Goal: Information Seeking & Learning: Compare options

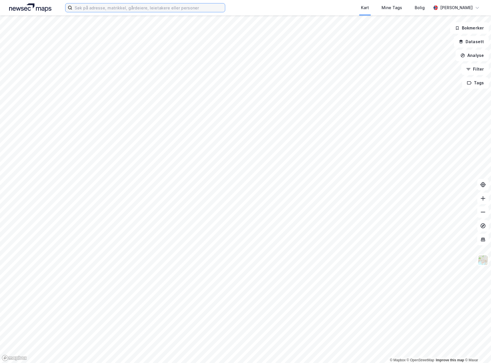
click at [140, 11] on input at bounding box center [148, 7] width 153 height 9
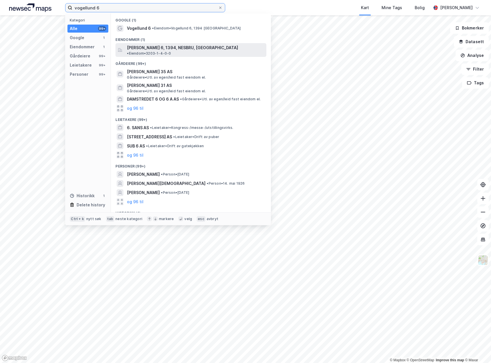
type input "vogellund 6"
click at [158, 45] on span "[PERSON_NAME] 6, 1394, NESBRU, [GEOGRAPHIC_DATA]" at bounding box center [182, 47] width 111 height 7
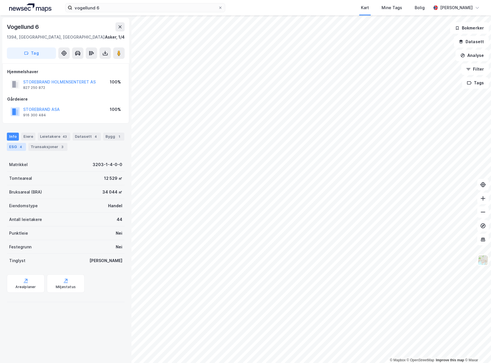
click at [13, 146] on div "ESG 4" at bounding box center [16, 147] width 19 height 8
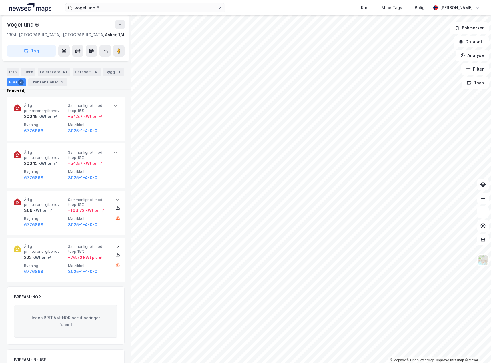
scroll to position [229, 0]
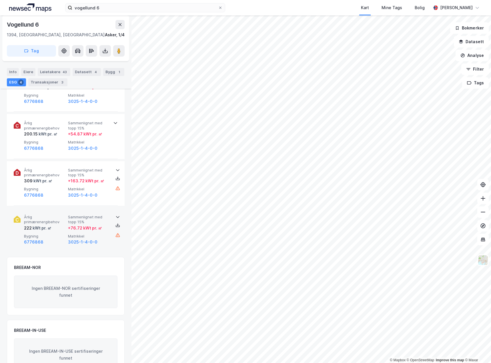
click at [61, 227] on div "222 kWt pr. ㎡" at bounding box center [45, 228] width 42 height 7
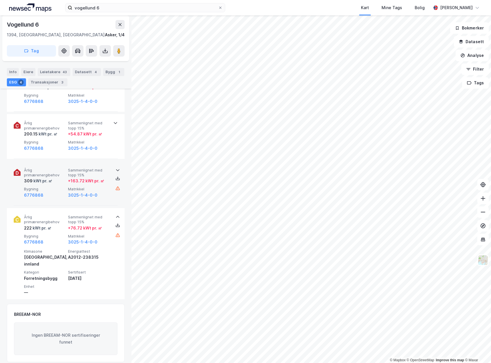
click at [61, 178] on div "309 kWt pr. ㎡" at bounding box center [45, 181] width 42 height 7
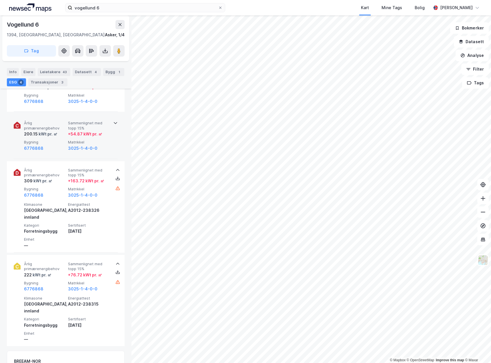
click at [58, 146] on div "6776868" at bounding box center [45, 148] width 42 height 7
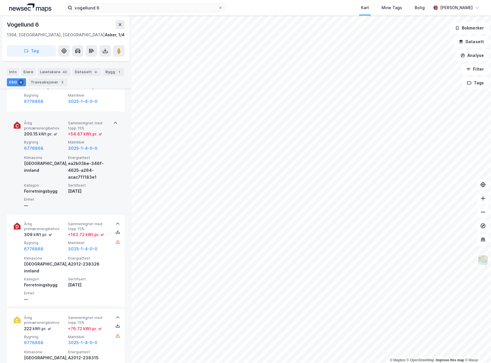
scroll to position [200, 0]
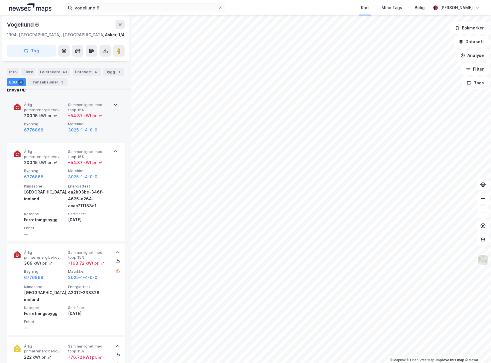
click at [58, 120] on div "Årlig primærenergibehov 200.15 kWt pr. ㎡ Sammenlignet med topp 15% + 54.87 kWt …" at bounding box center [67, 117] width 86 height 31
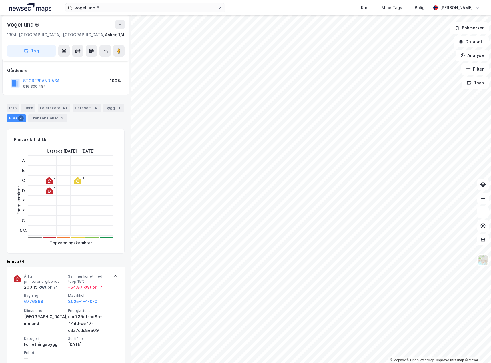
scroll to position [57, 0]
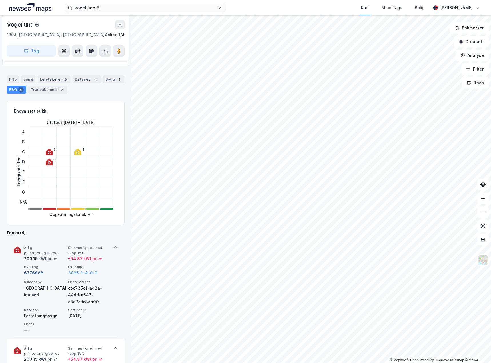
click at [33, 273] on button "6776868" at bounding box center [33, 273] width 19 height 7
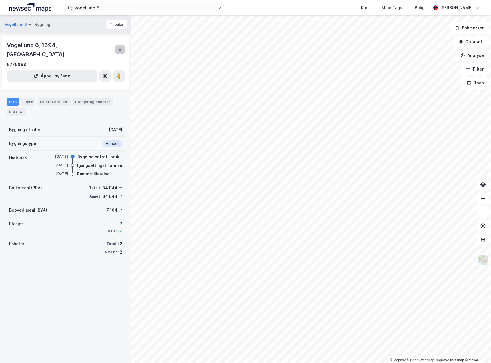
click at [120, 47] on icon at bounding box center [120, 49] width 5 height 5
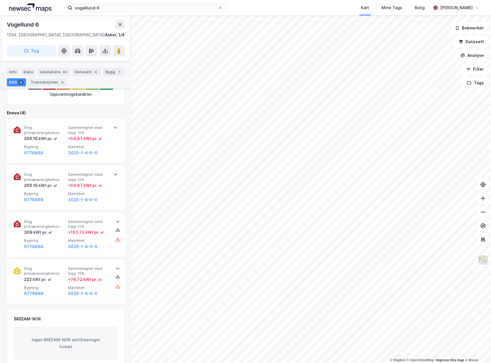
scroll to position [165, 0]
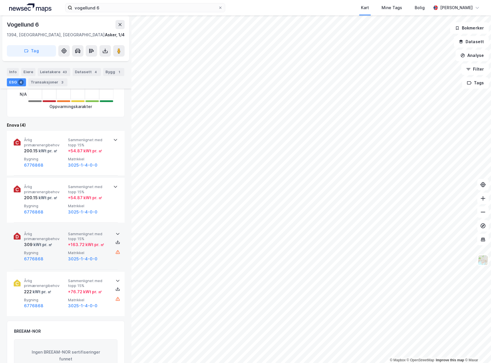
click at [67, 245] on div "Årlig primærenergibehov 309 kWt pr. ㎡ Sammenlignet med topp 15% + 163.72 kWt pr…" at bounding box center [67, 247] width 86 height 31
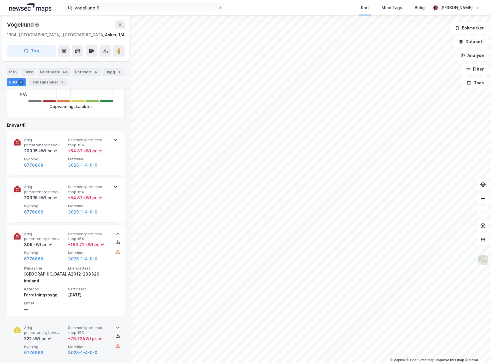
click at [98, 335] on div "+ 76.72 kWt pr. ㎡" at bounding box center [85, 338] width 34 height 7
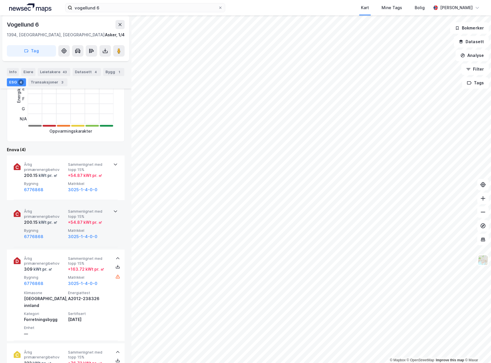
scroll to position [136, 0]
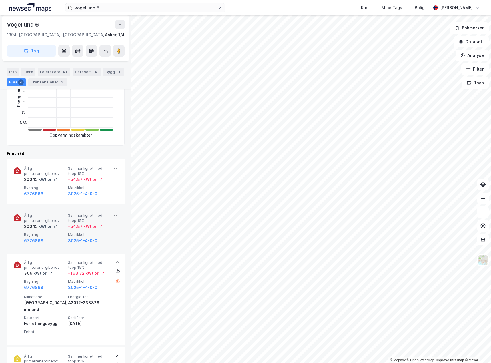
click at [83, 228] on div "+ 54.87 kWt pr. ㎡" at bounding box center [85, 226] width 34 height 7
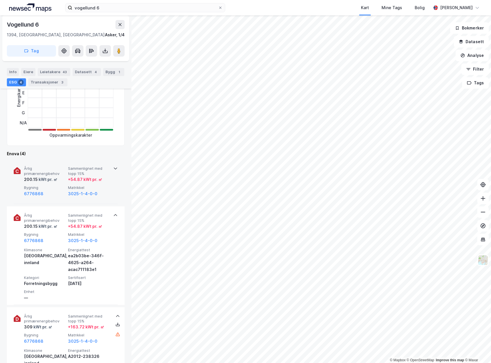
click at [76, 201] on div "Årlig primærenergibehov 200.15 kWt pr. ㎡ Sammenlignet med topp 15% + 54.87 kWt …" at bounding box center [66, 182] width 104 height 45
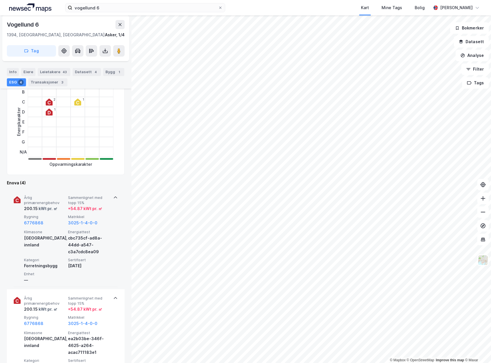
scroll to position [172, 0]
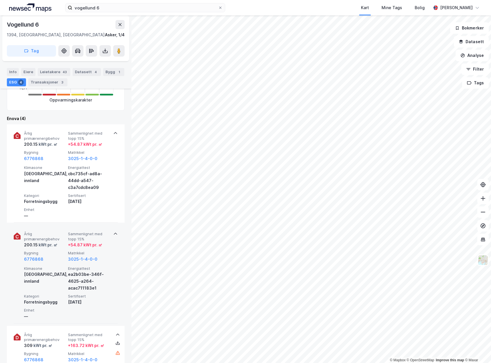
drag, startPoint x: 91, startPoint y: 254, endPoint x: 24, endPoint y: 288, distance: 74.8
click at [24, 288] on div "Årlig primærenergibehov 200.15 kWt pr. ㎡ Sammenlignet med topp 15% + 54.87 kWt …" at bounding box center [66, 274] width 104 height 98
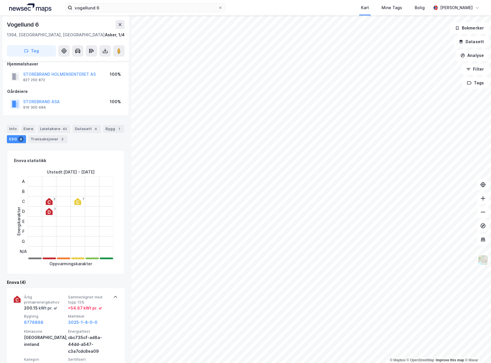
scroll to position [0, 0]
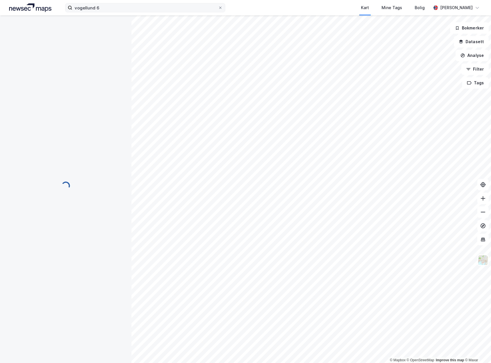
scroll to position [0, 0]
